Goal: Task Accomplishment & Management: Manage account settings

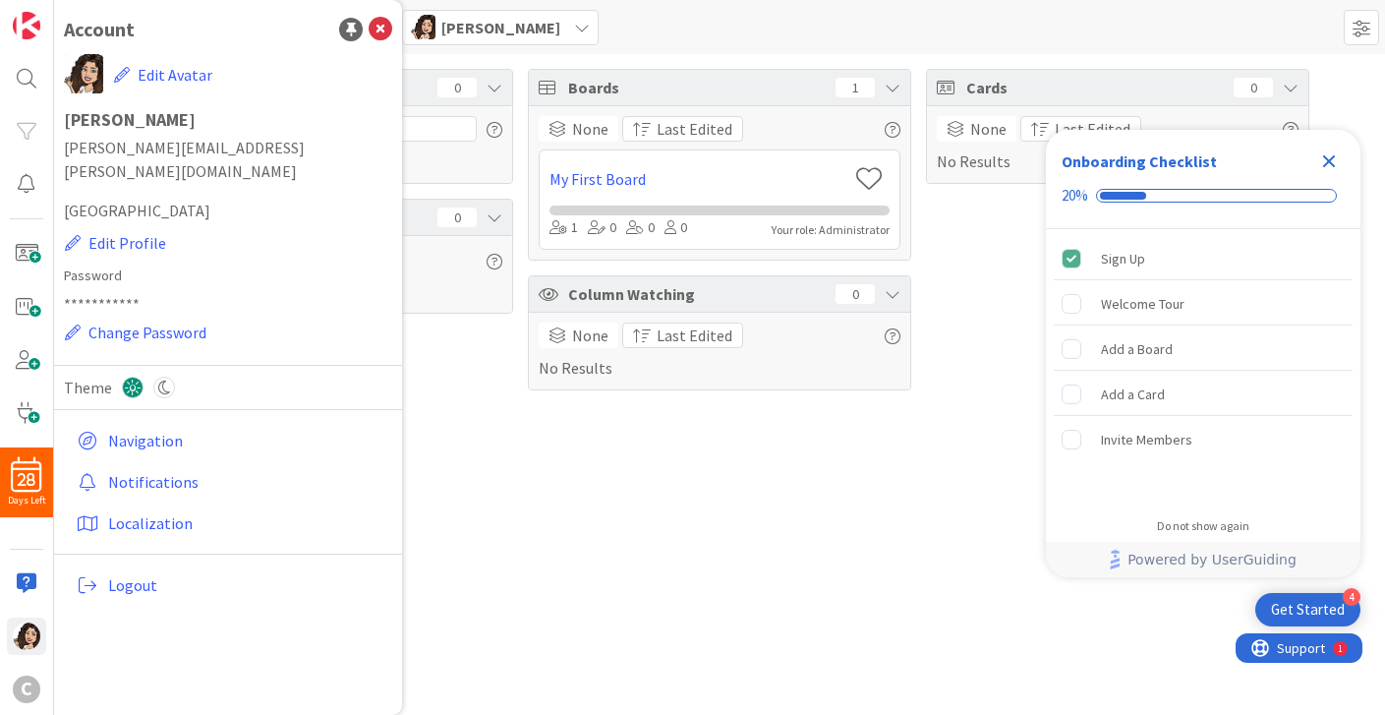
click at [1329, 163] on icon "Close Checklist" at bounding box center [1329, 161] width 24 height 24
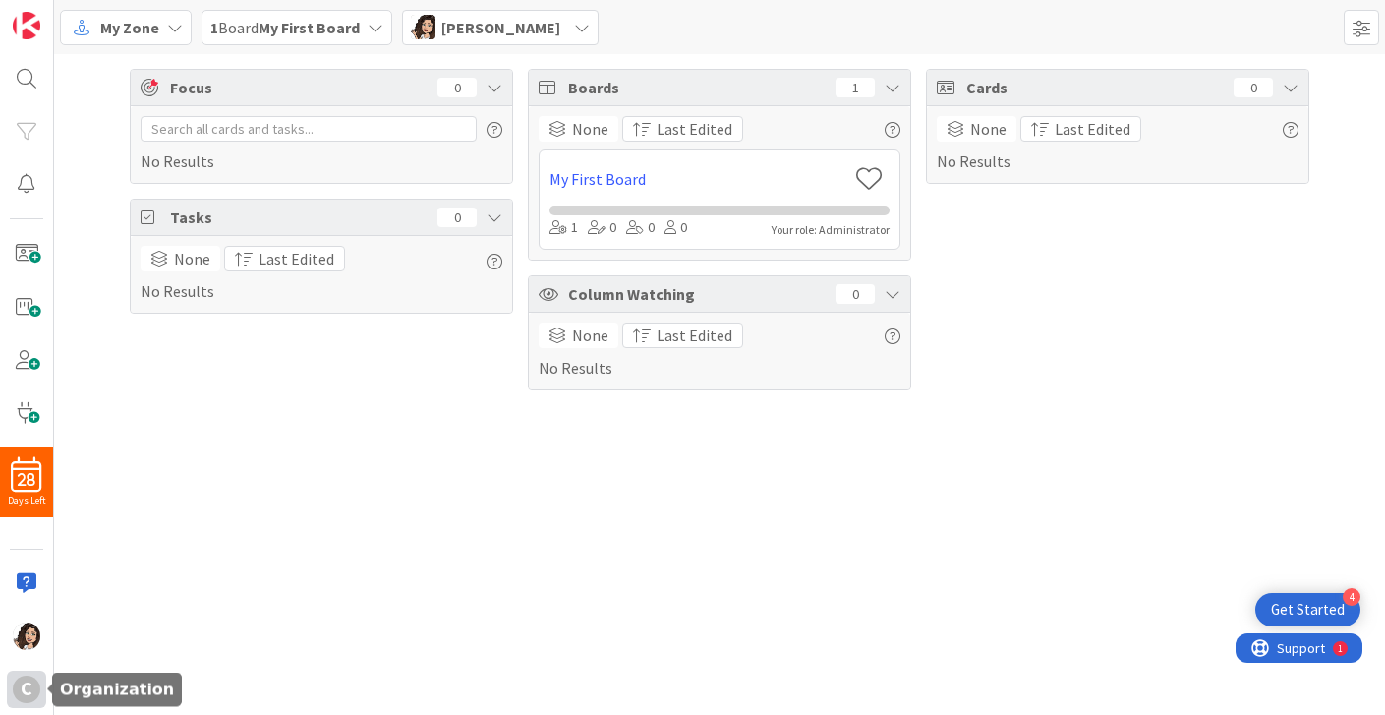
click at [34, 692] on div "C" at bounding box center [27, 689] width 28 height 28
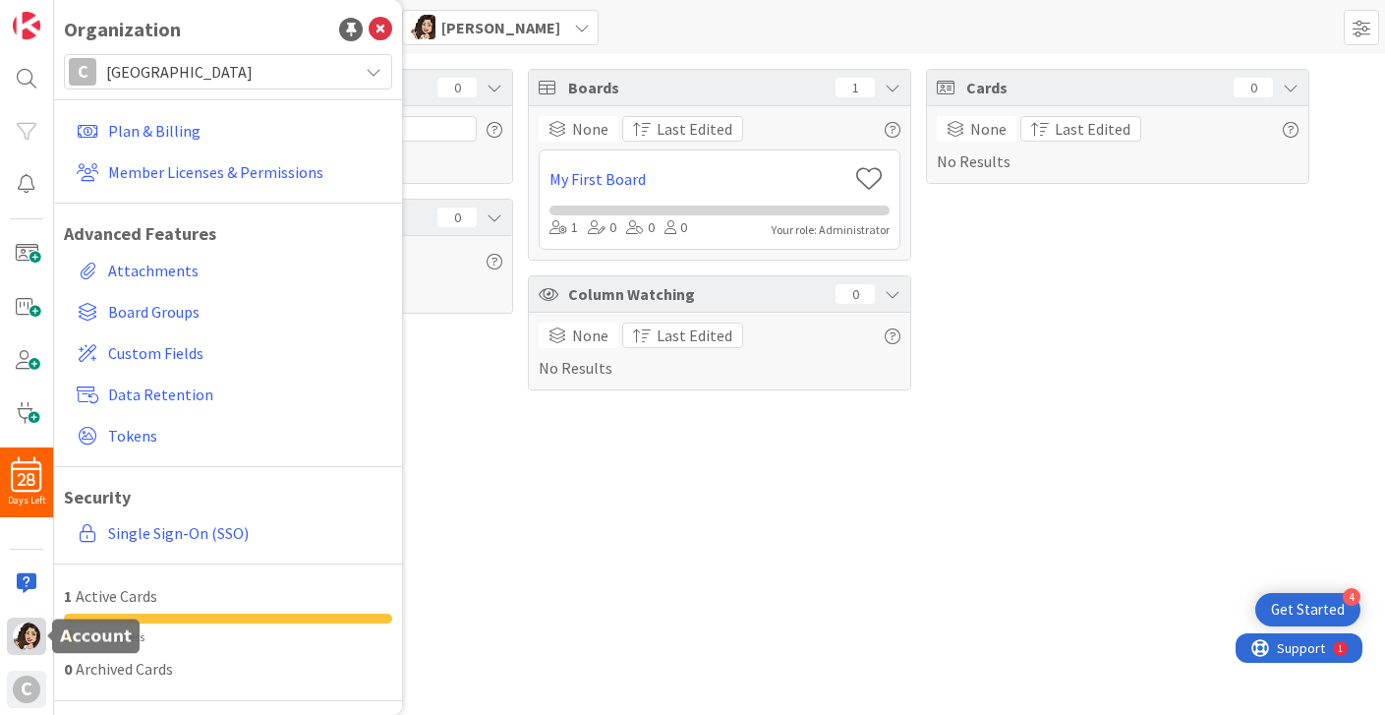
click at [29, 641] on img at bounding box center [27, 636] width 28 height 28
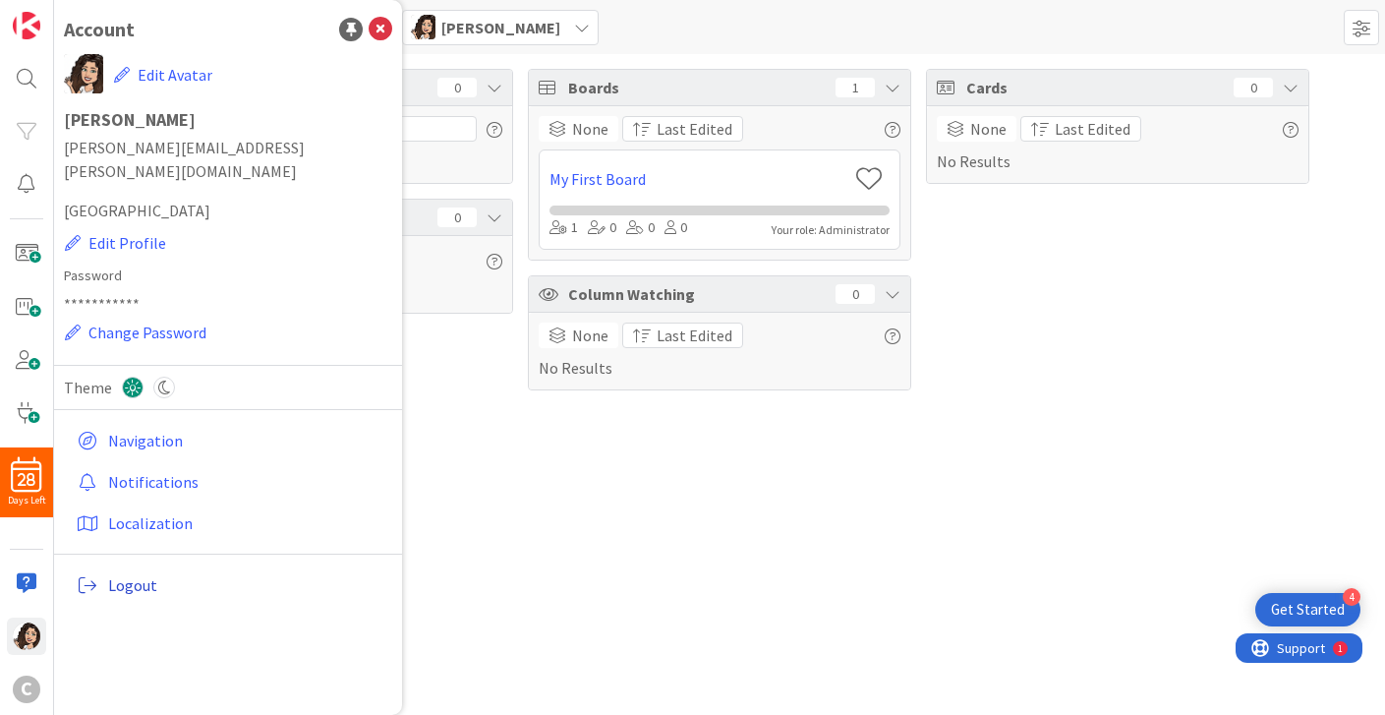
click at [137, 573] on span "Logout" at bounding box center [246, 585] width 276 height 24
